Goal: Share content

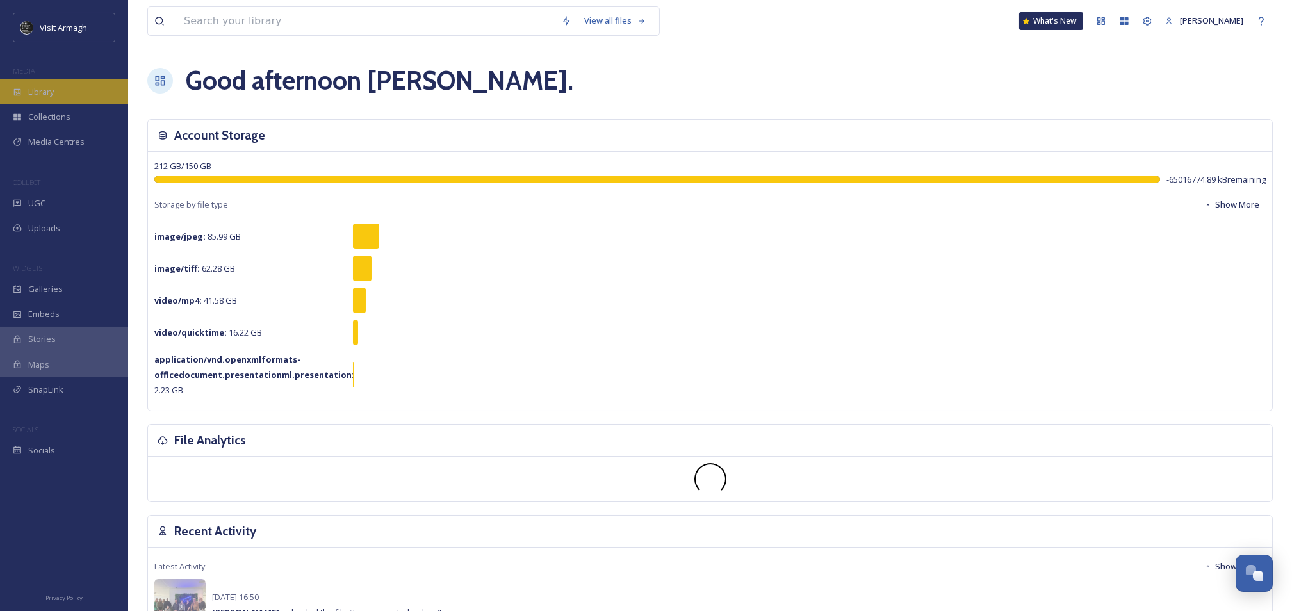
click at [57, 99] on div "Library" at bounding box center [64, 91] width 128 height 25
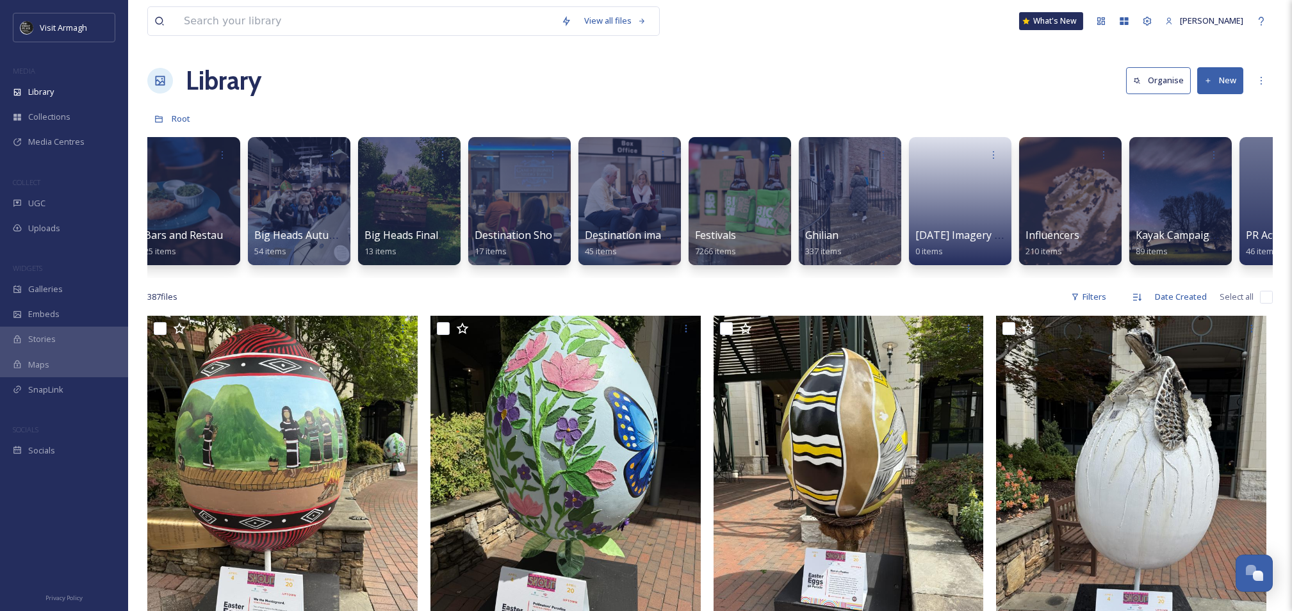
scroll to position [0, 357]
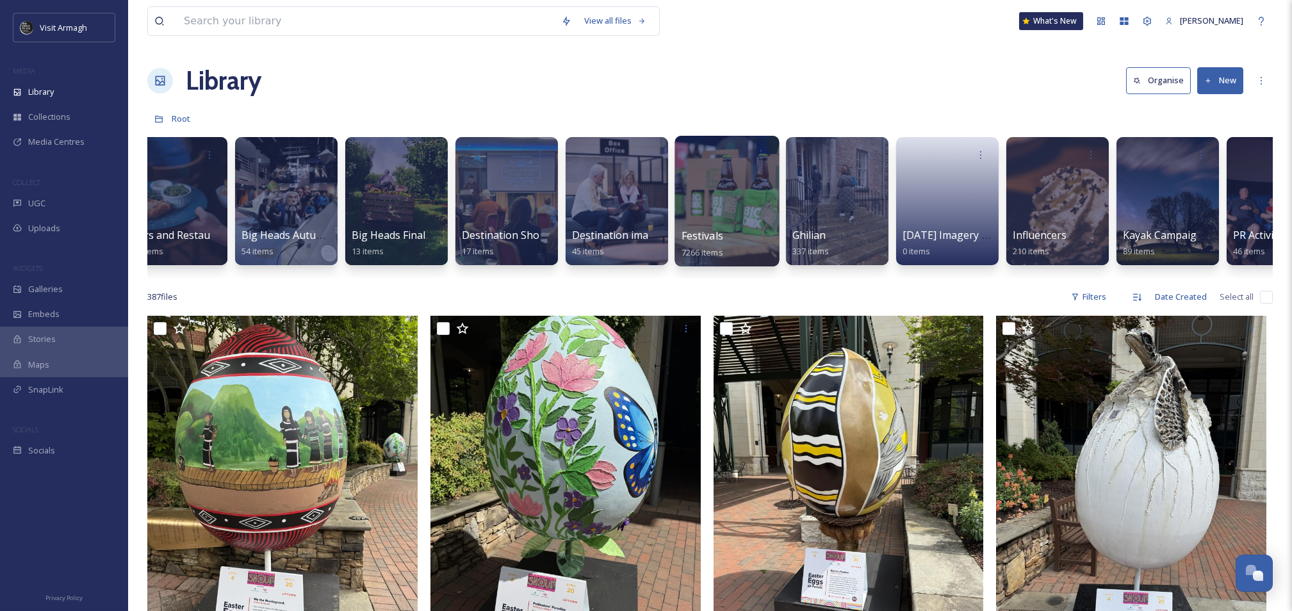
click at [691, 202] on div at bounding box center [726, 201] width 104 height 131
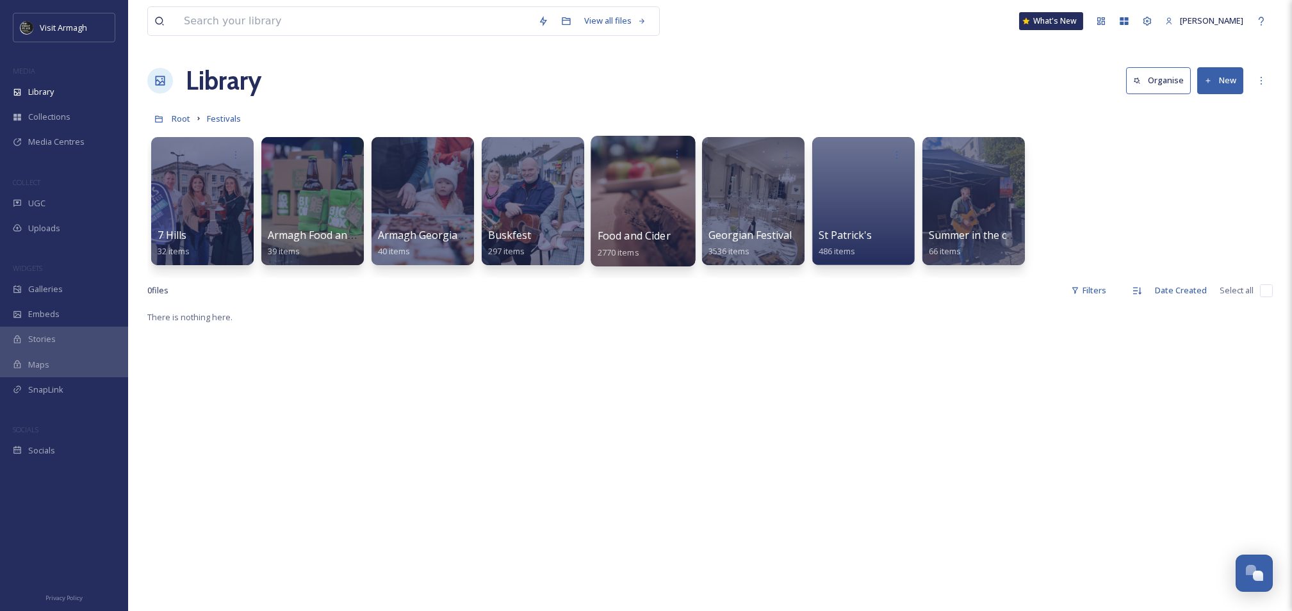
click at [639, 211] on div at bounding box center [642, 201] width 104 height 131
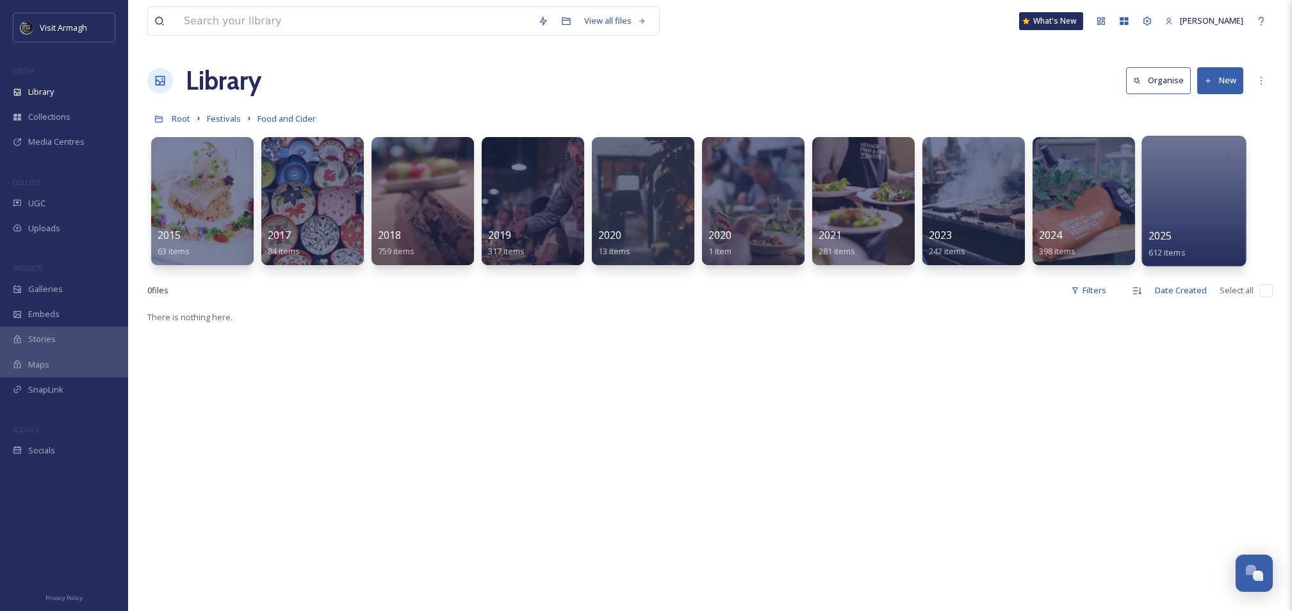
click at [1183, 210] on div at bounding box center [1193, 201] width 104 height 131
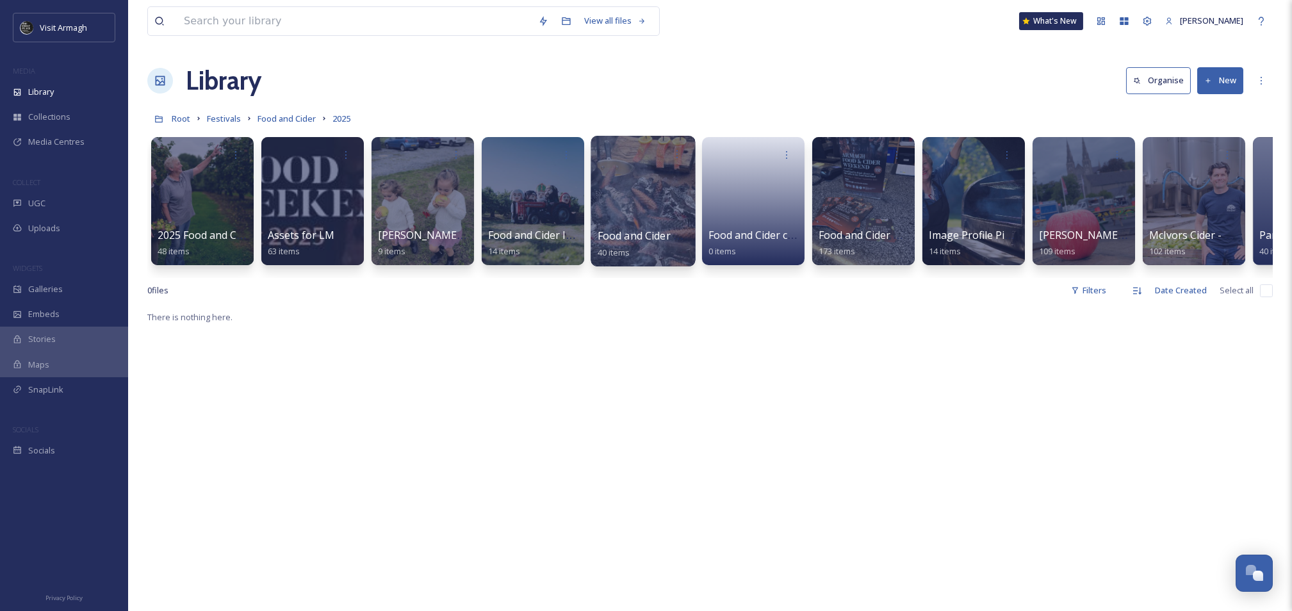
click at [667, 206] on div at bounding box center [642, 201] width 104 height 131
click at [877, 218] on div at bounding box center [863, 201] width 104 height 131
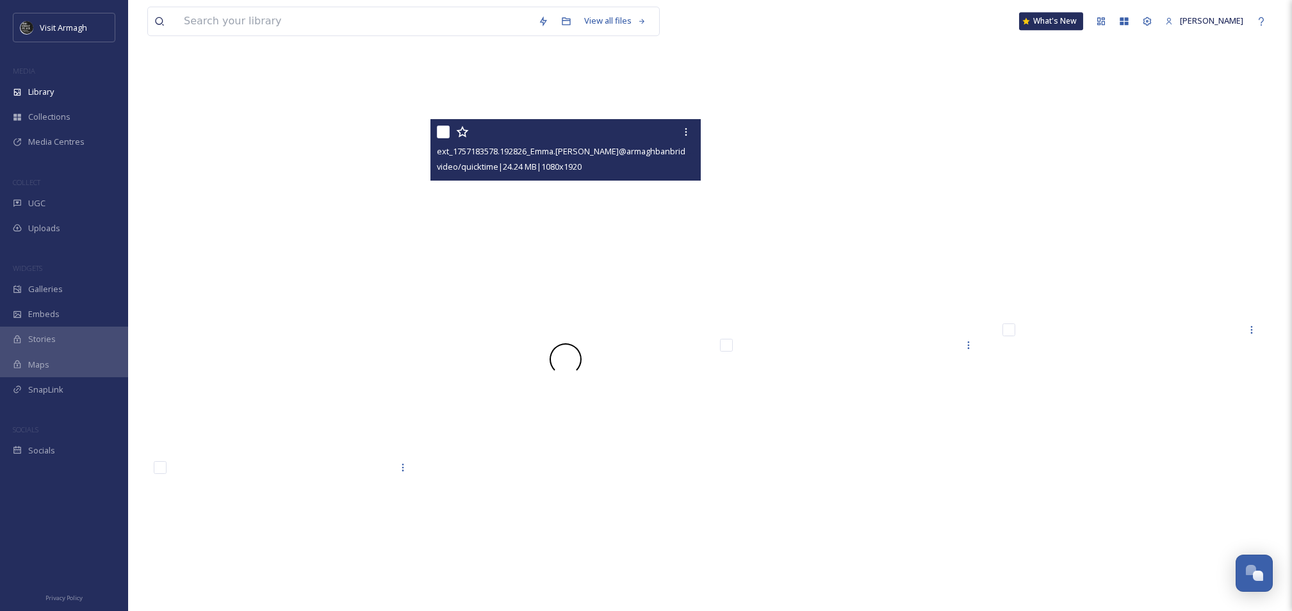
scroll to position [13320, 0]
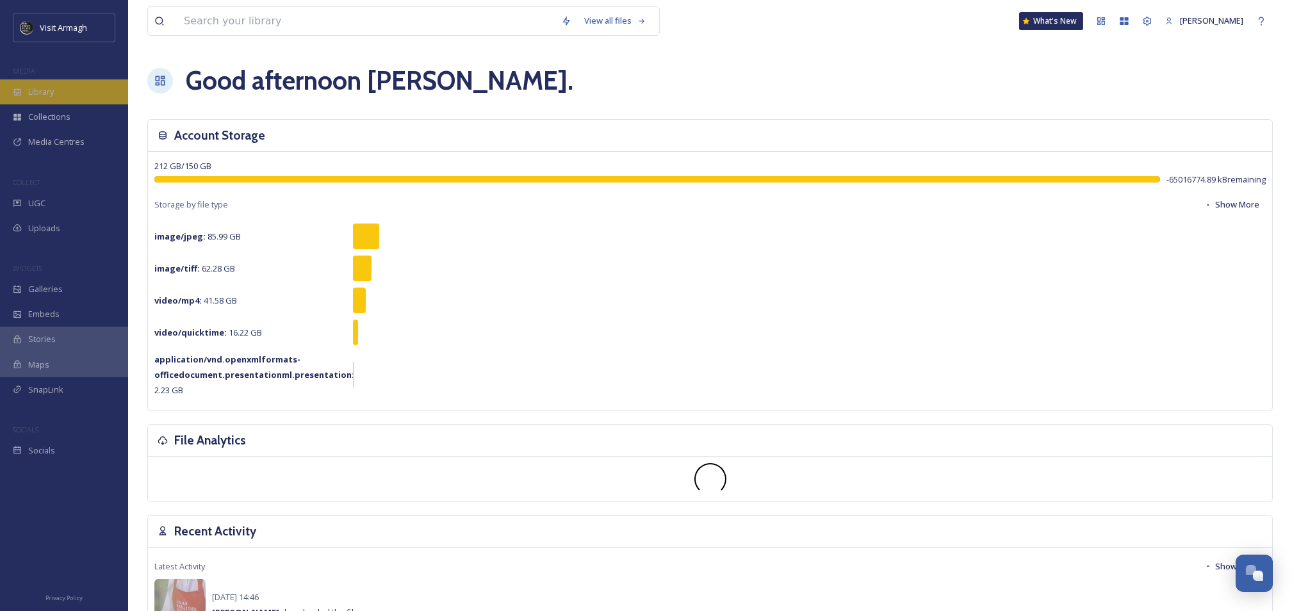
click at [31, 90] on span "Library" at bounding box center [41, 92] width 26 height 12
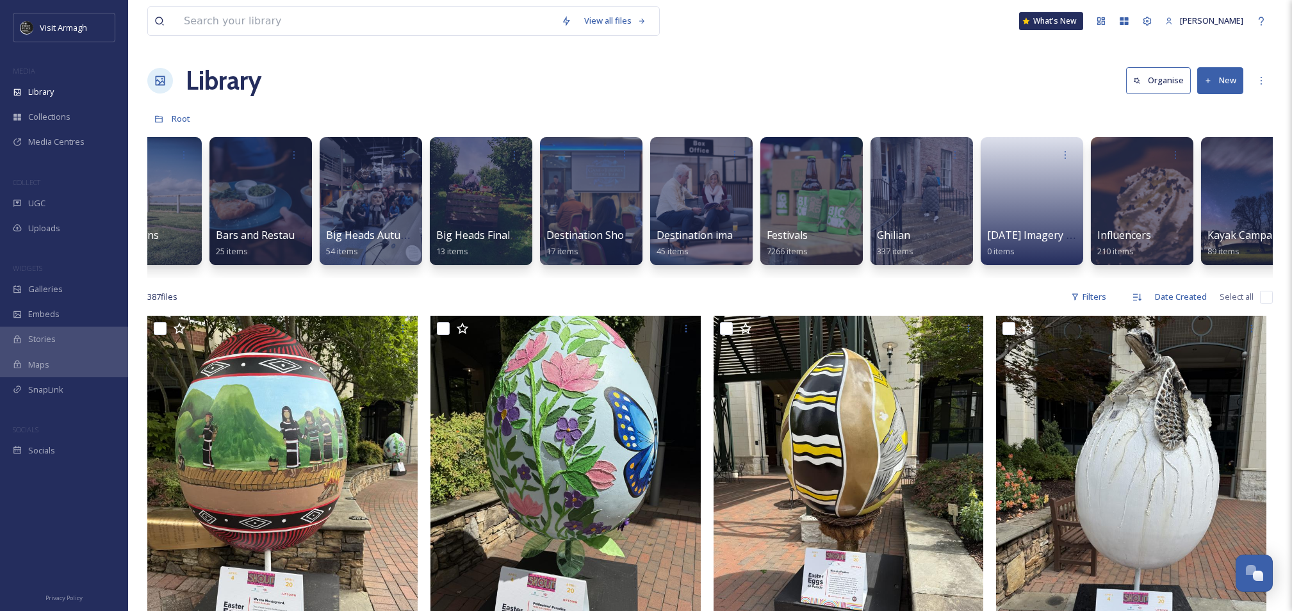
scroll to position [0, 291]
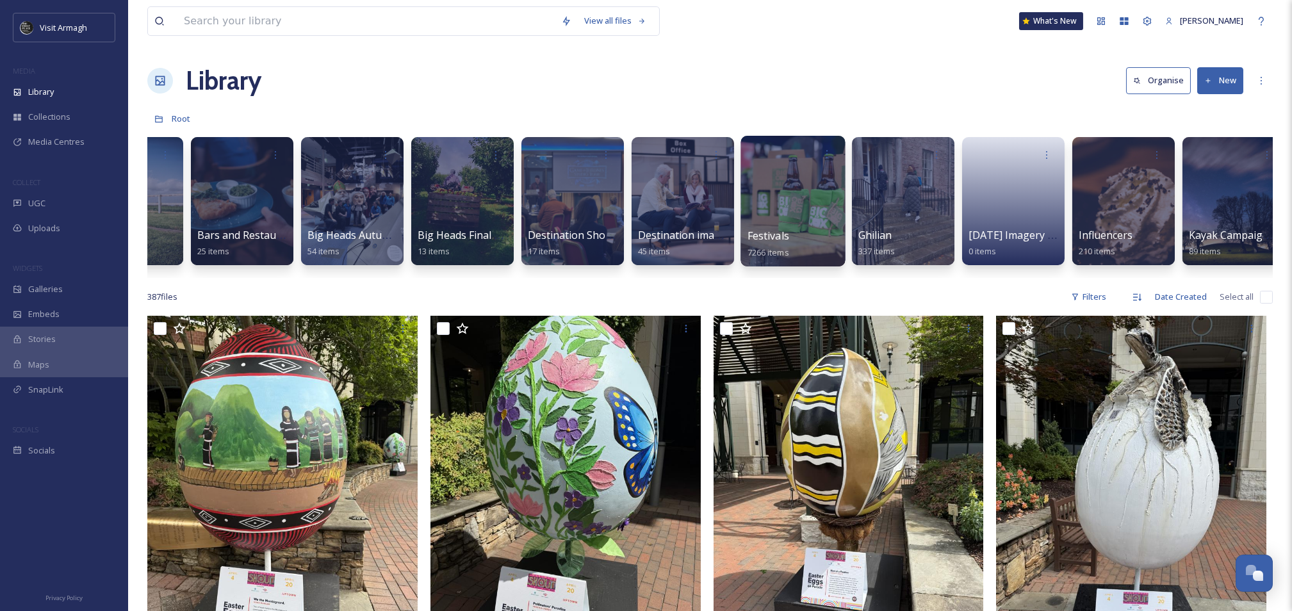
click at [760, 213] on div at bounding box center [792, 201] width 104 height 131
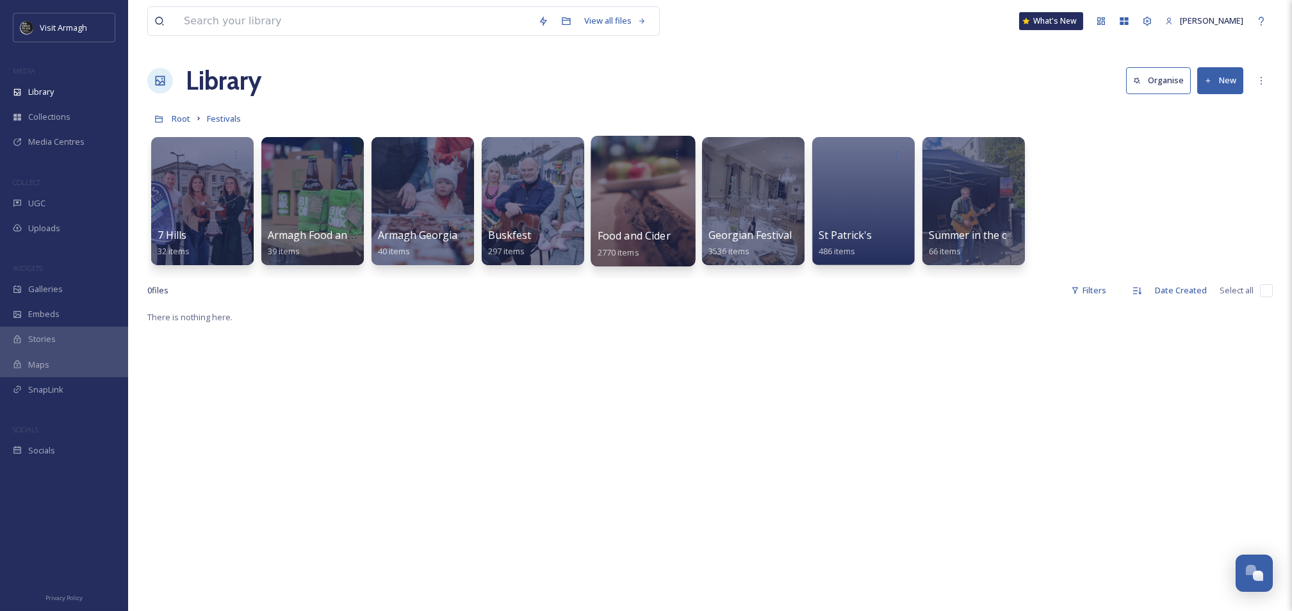
click at [657, 195] on div at bounding box center [642, 201] width 104 height 131
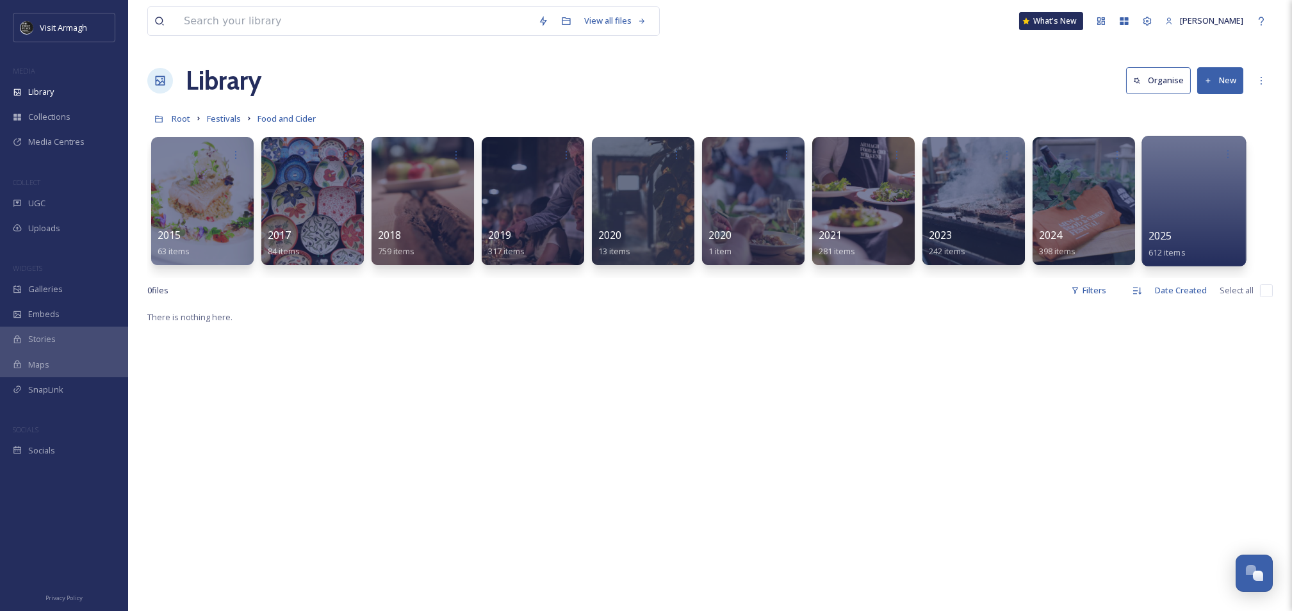
click at [1167, 199] on div at bounding box center [1193, 201] width 104 height 131
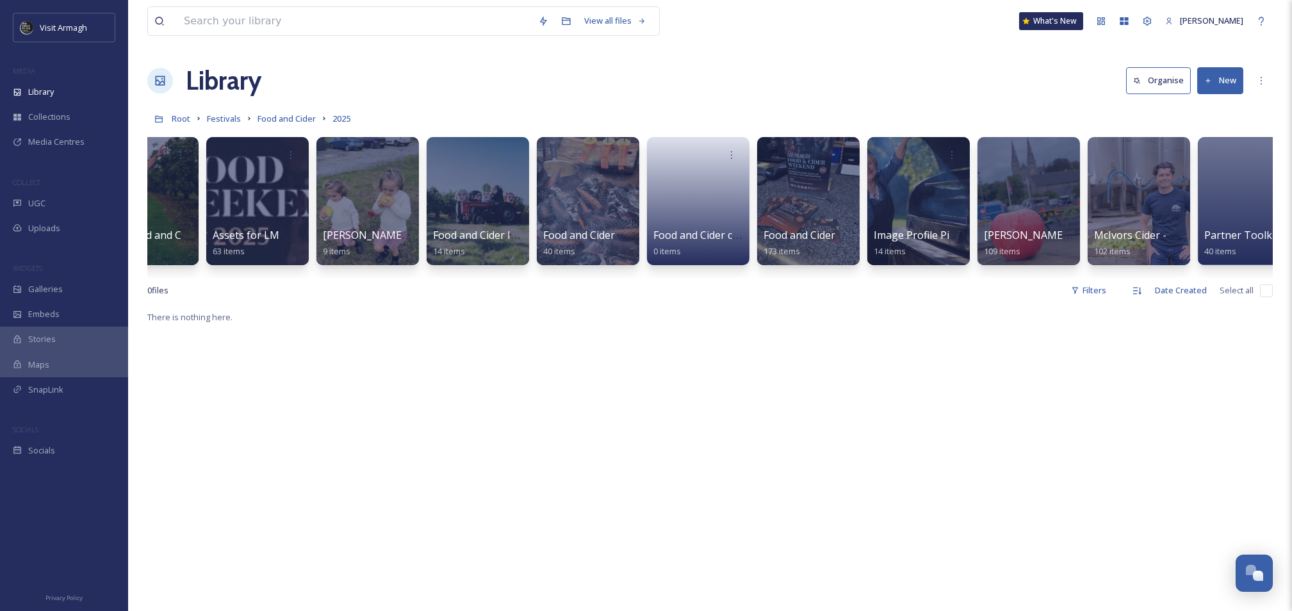
scroll to position [0, 86]
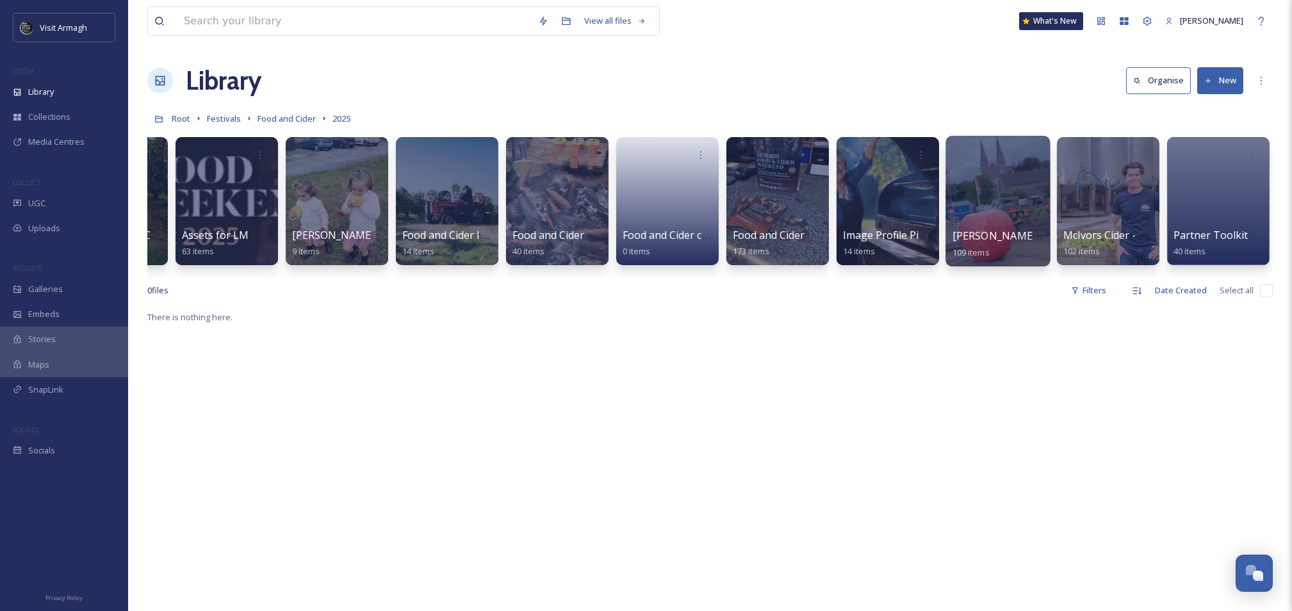
click at [979, 199] on div at bounding box center [997, 201] width 104 height 131
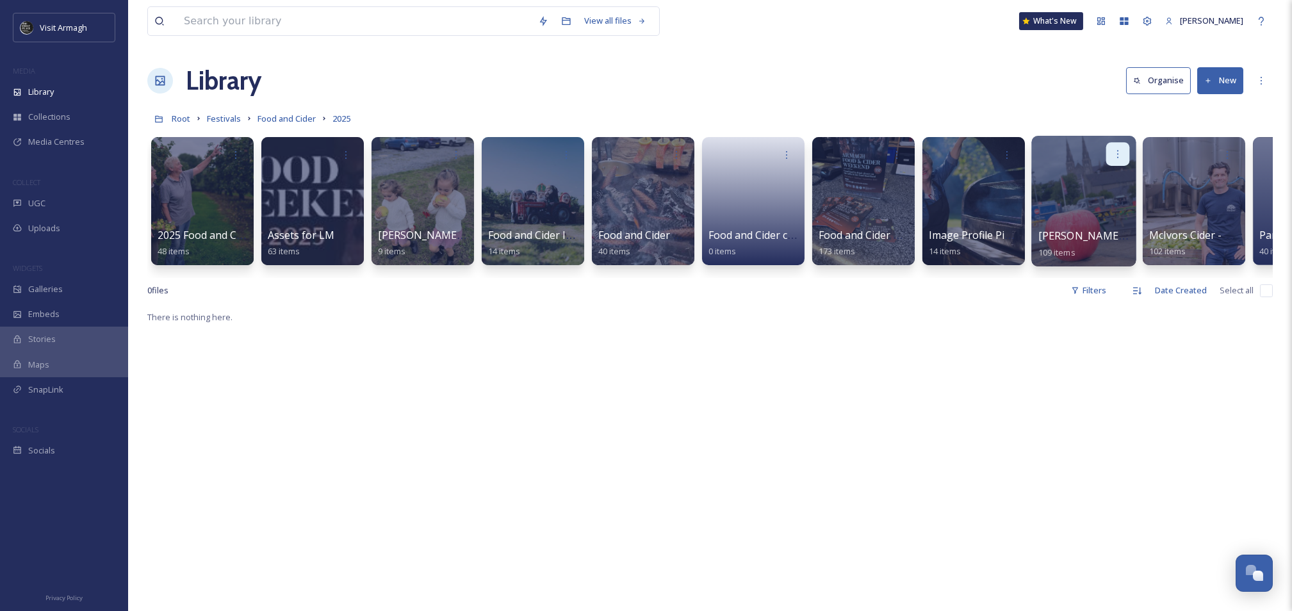
click at [1121, 152] on icon at bounding box center [1117, 154] width 10 height 10
click at [1103, 183] on span "Edit / Share" at bounding box center [1086, 182] width 45 height 13
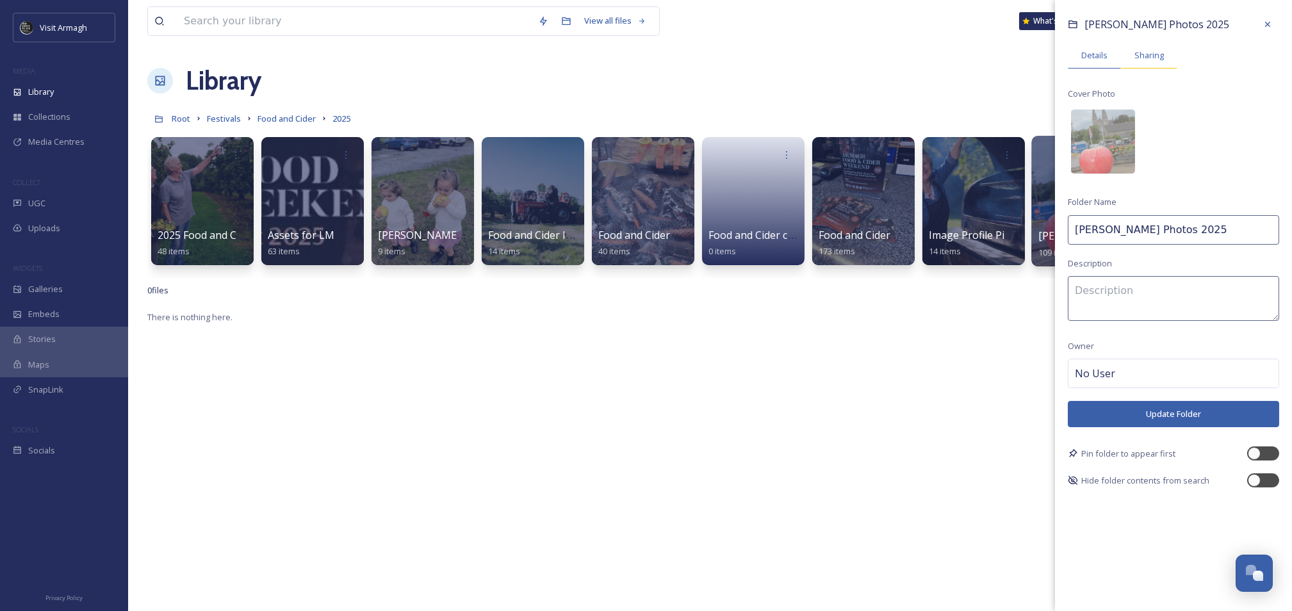
click at [1161, 58] on span "Sharing" at bounding box center [1148, 55] width 29 height 12
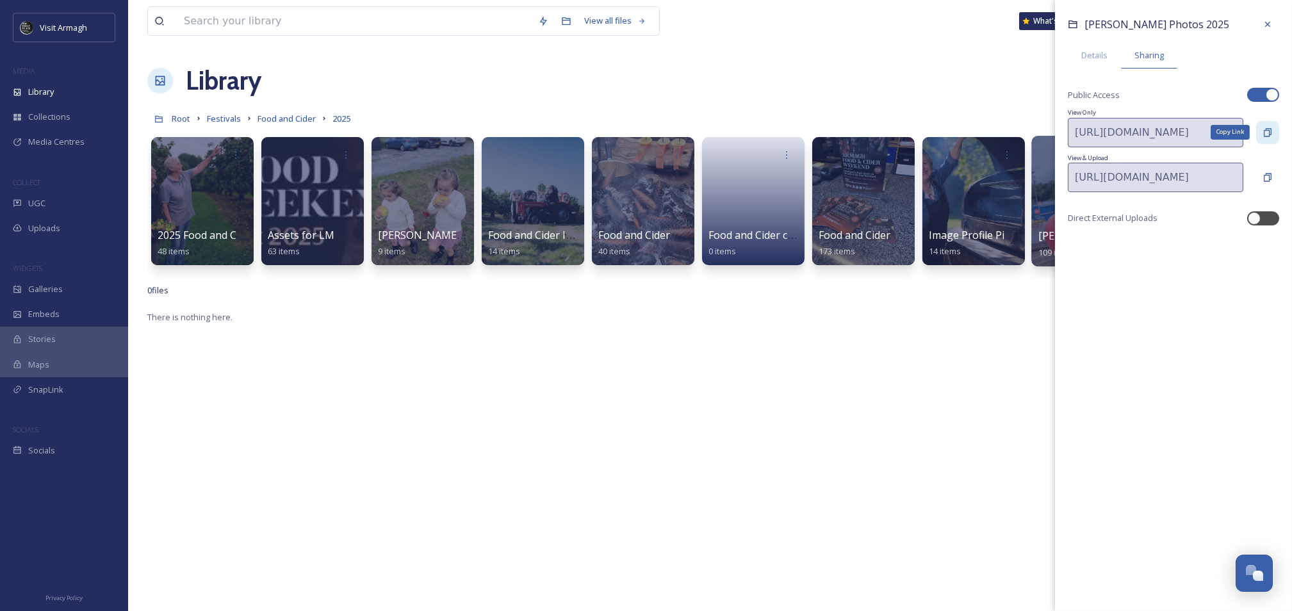
click at [1274, 132] on div "Copy Link" at bounding box center [1267, 132] width 23 height 23
click at [1275, 29] on div at bounding box center [1267, 24] width 23 height 23
